Goal: Task Accomplishment & Management: Manage account settings

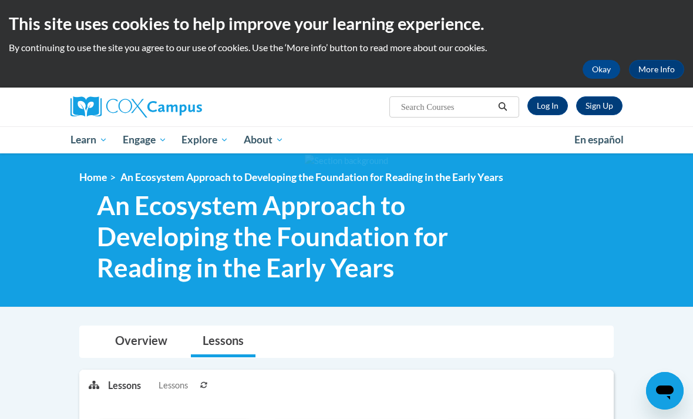
click at [556, 103] on link "Log In" at bounding box center [548, 105] width 41 height 19
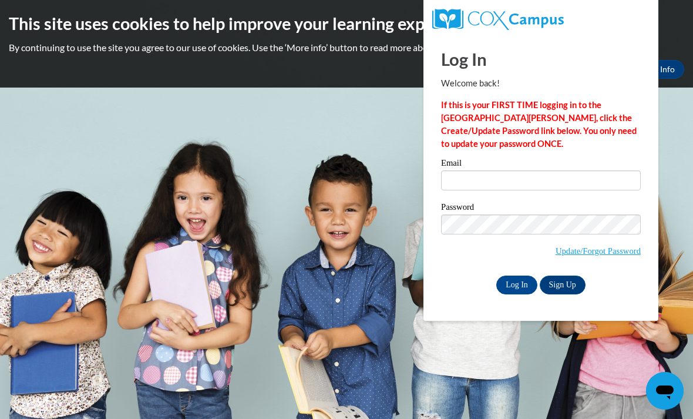
click at [11, 94] on body "This site uses cookies to help improve your learning experience. By continuing …" at bounding box center [346, 209] width 693 height 419
click at [513, 173] on input "Email" at bounding box center [541, 180] width 200 height 20
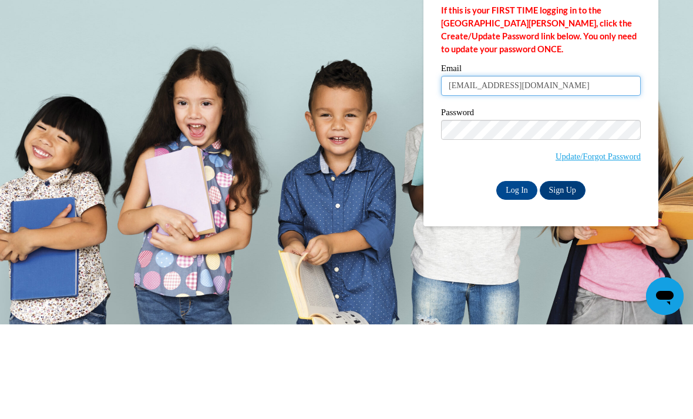
type input "[EMAIL_ADDRESS][DOMAIN_NAME]"
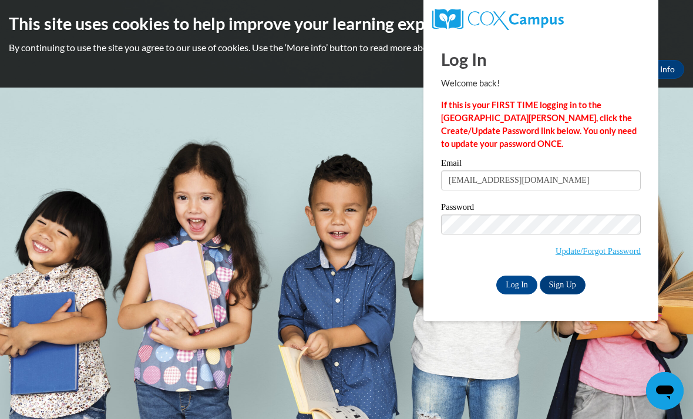
click at [508, 276] on input "Log In" at bounding box center [516, 285] width 41 height 19
click at [512, 293] on input "Log In" at bounding box center [516, 285] width 41 height 19
